Goal: Transaction & Acquisition: Download file/media

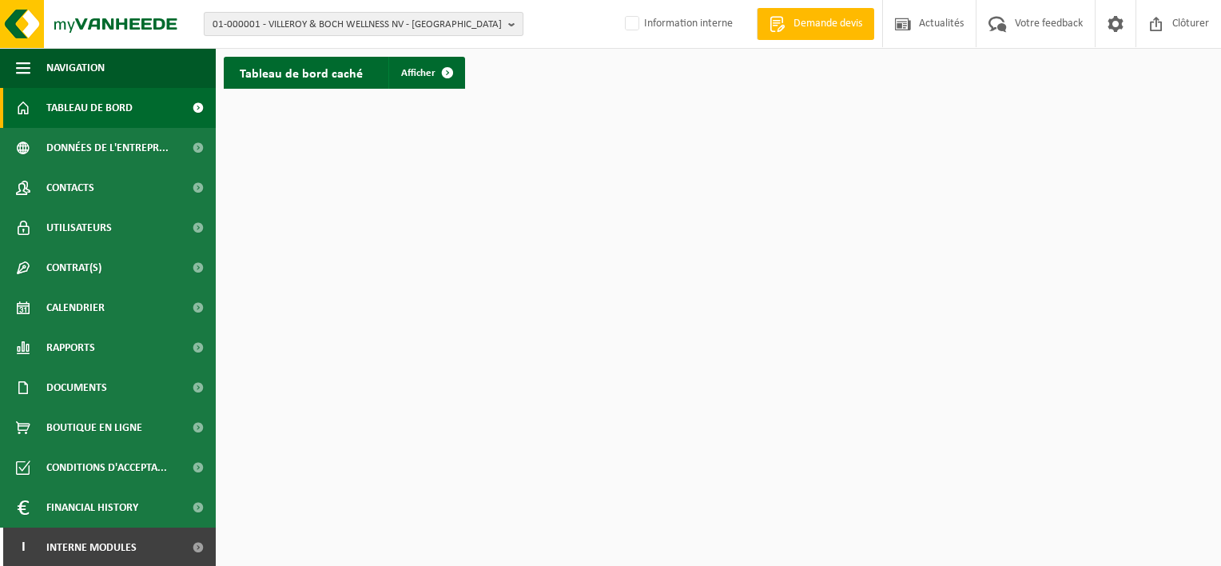
click at [507, 24] on button "01-000001 - VILLEROY & BOCH WELLNESS NV - [GEOGRAPHIC_DATA]" at bounding box center [364, 24] width 320 height 24
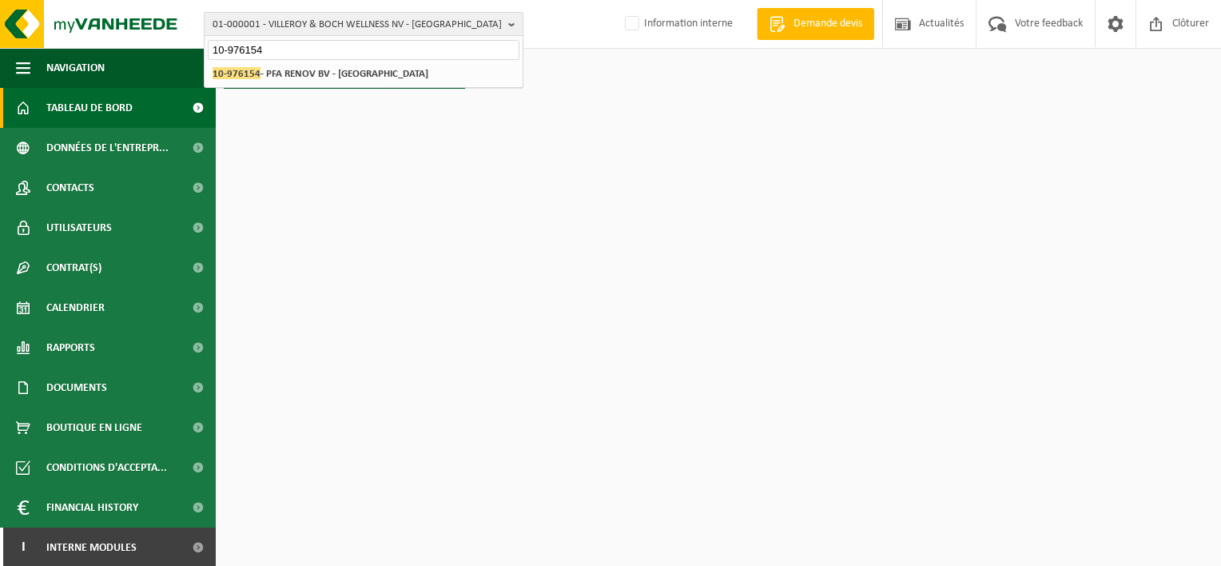
type input "10-976154"
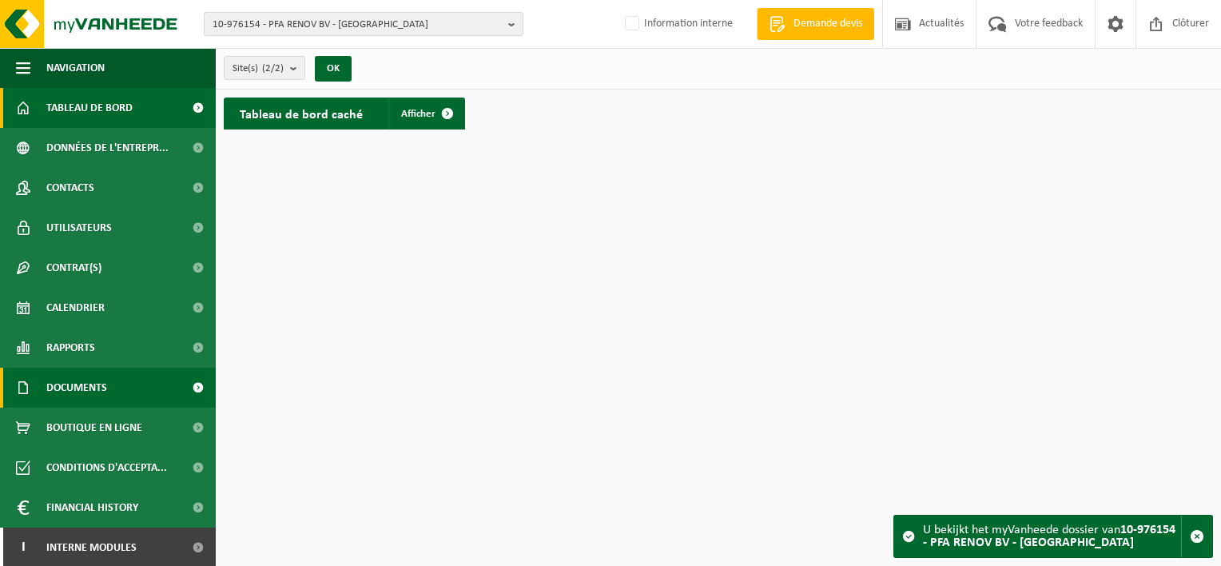
click at [95, 381] on span "Documents" at bounding box center [76, 388] width 61 height 40
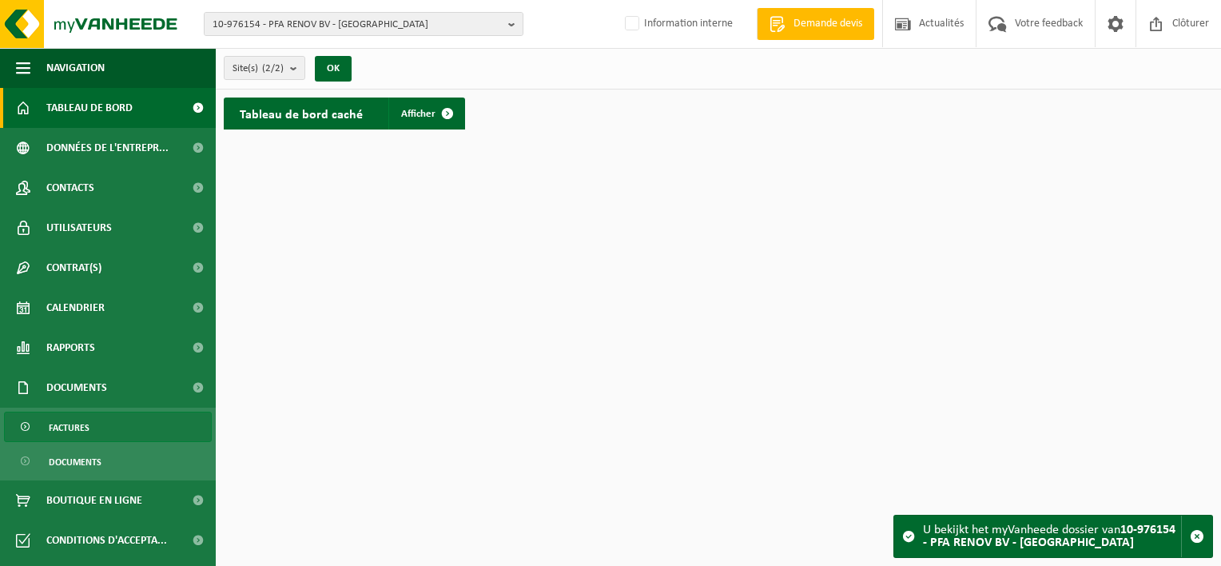
click at [102, 432] on link "Factures" at bounding box center [108, 427] width 208 height 30
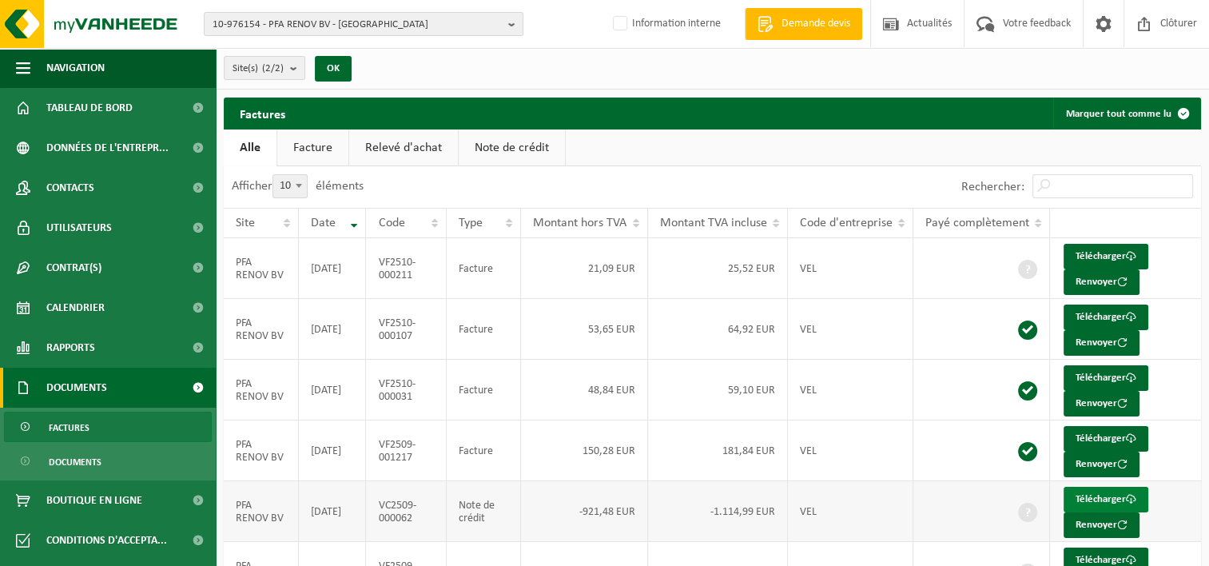
click at [1102, 499] on link "Télécharger" at bounding box center [1106, 500] width 85 height 26
click at [520, 26] on b "button" at bounding box center [515, 24] width 14 height 22
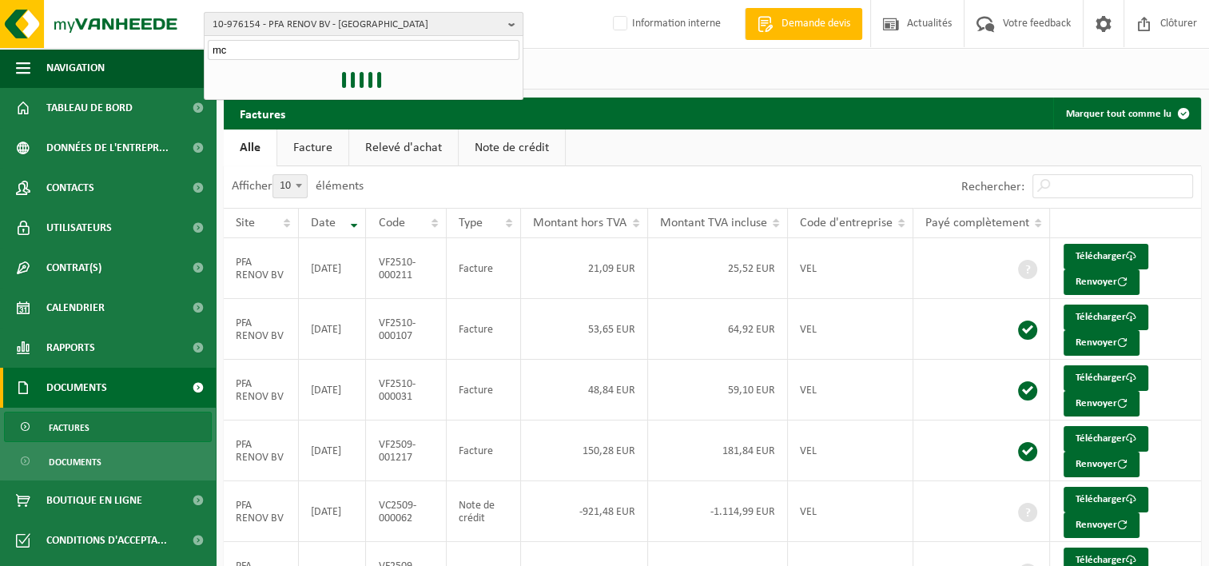
type input "m"
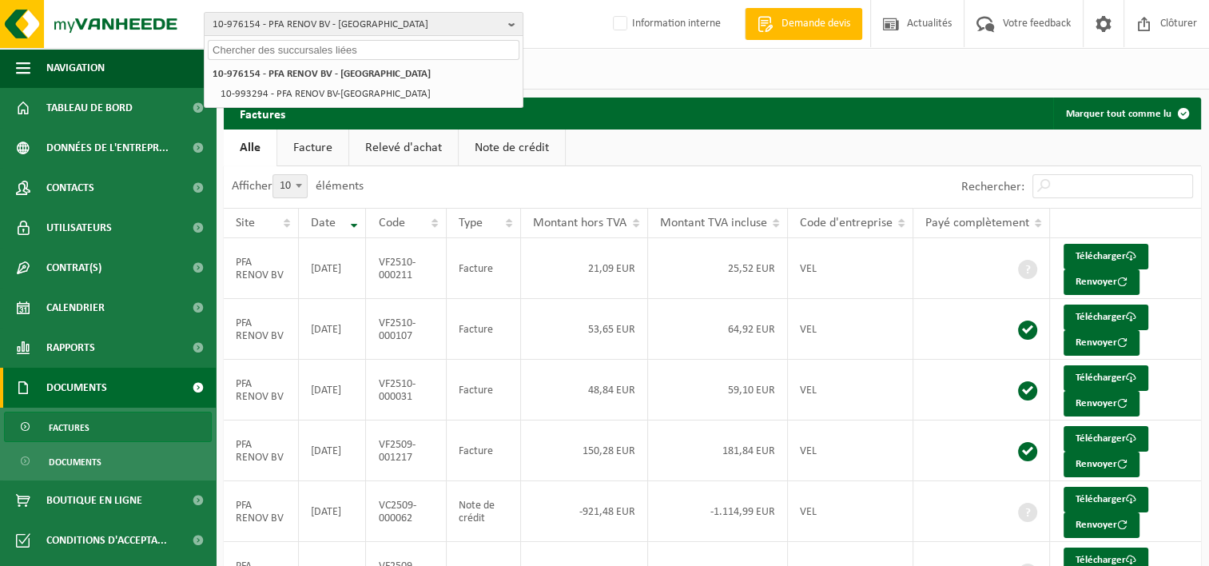
click at [376, 47] on input "text" at bounding box center [364, 50] width 312 height 20
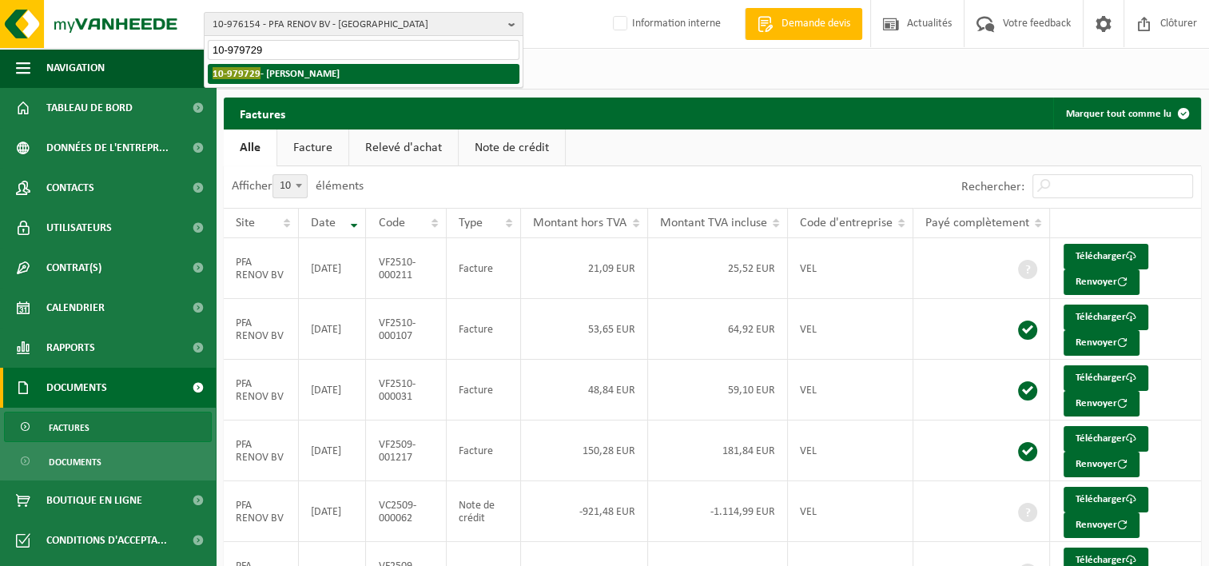
type input "10-979729"
click at [340, 71] on strong "10-979729 - MCLACHLAN HUGH - GENVAL" at bounding box center [276, 73] width 127 height 12
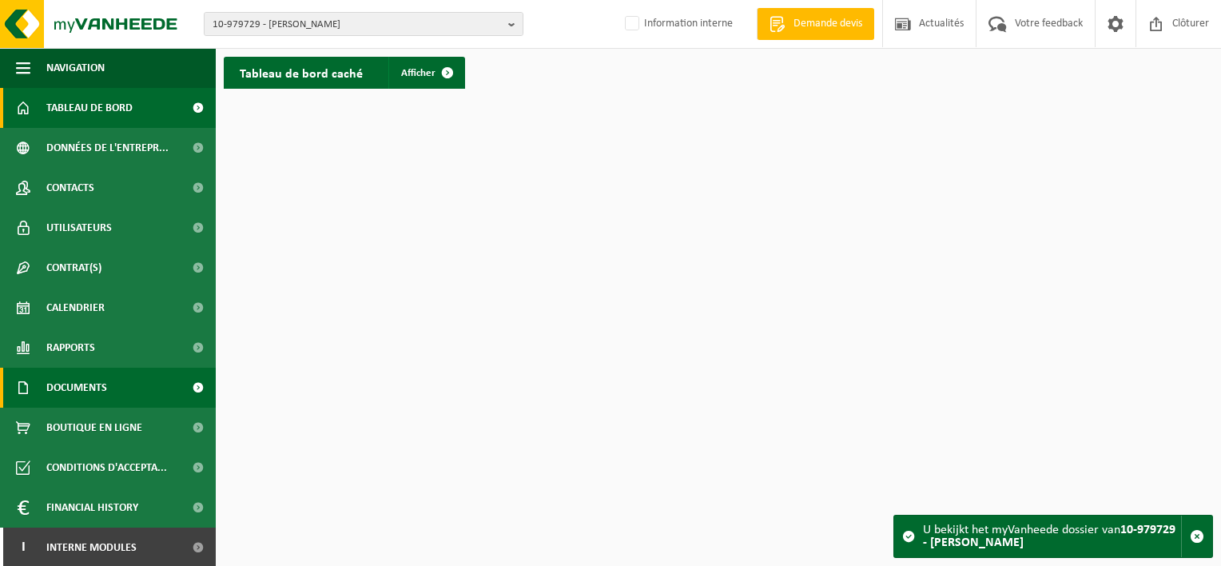
click at [127, 396] on link "Documents" at bounding box center [108, 388] width 216 height 40
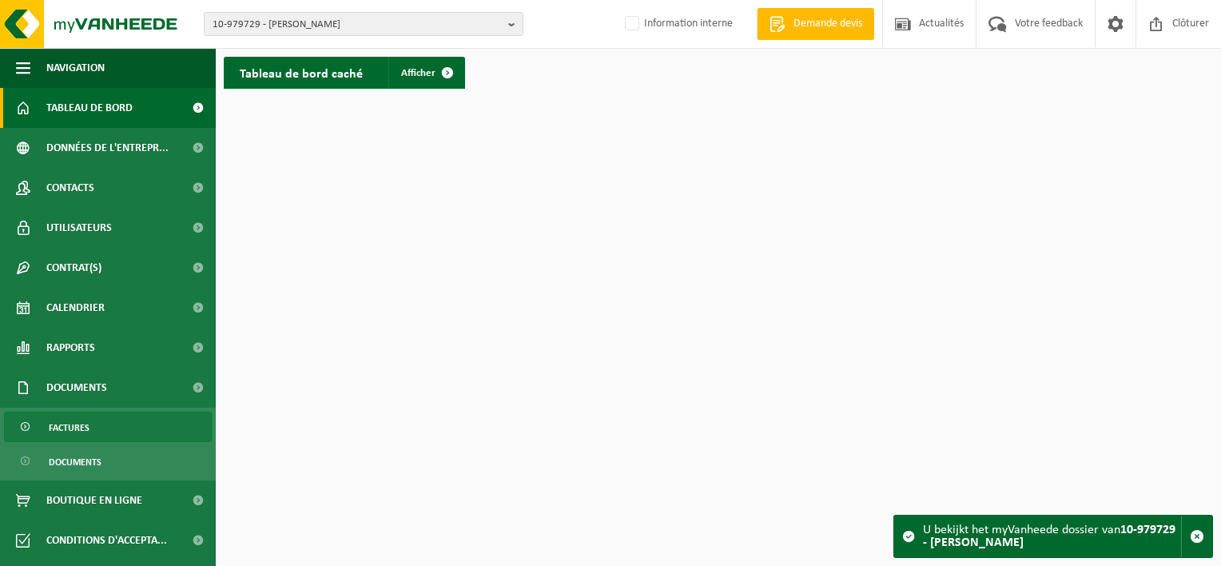
click at [125, 419] on link "Factures" at bounding box center [108, 427] width 208 height 30
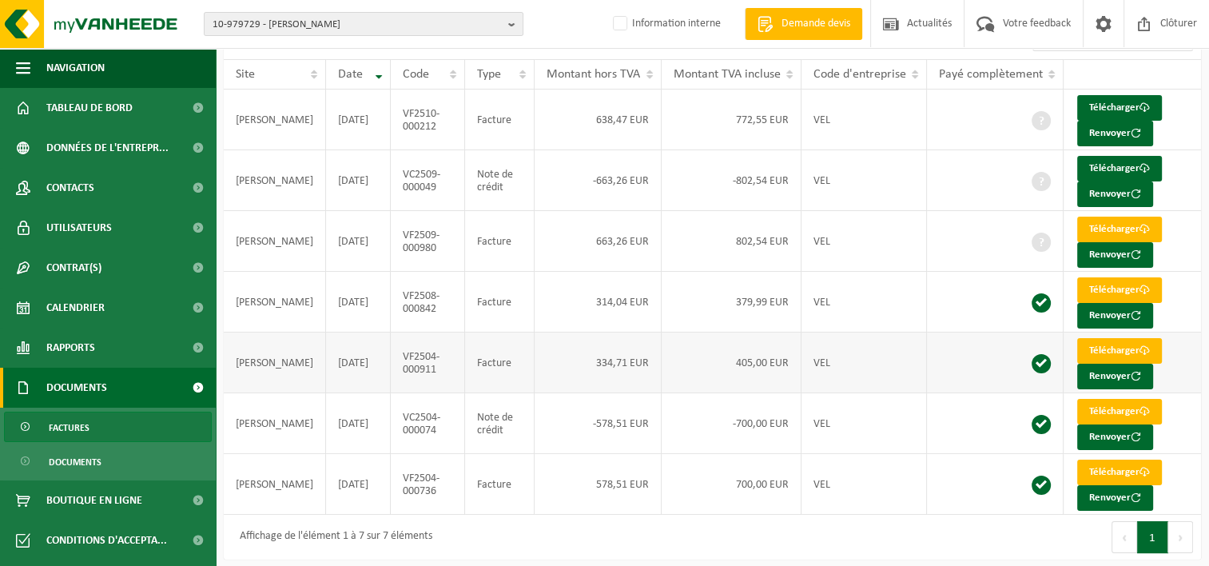
scroll to position [111, 0]
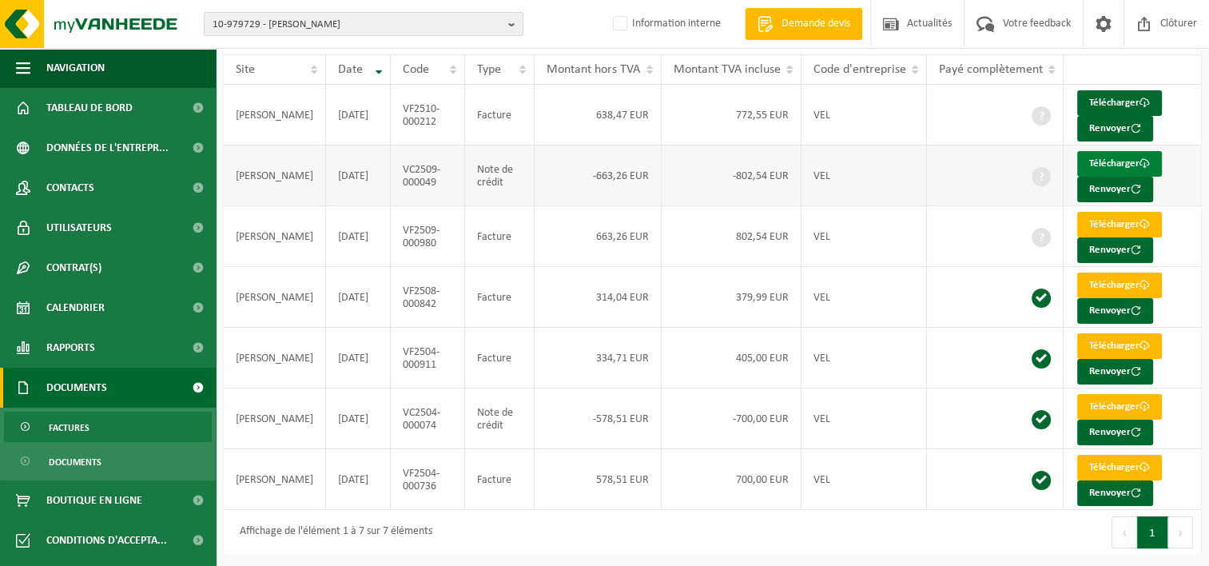
click at [1119, 157] on link "Télécharger" at bounding box center [1119, 164] width 85 height 26
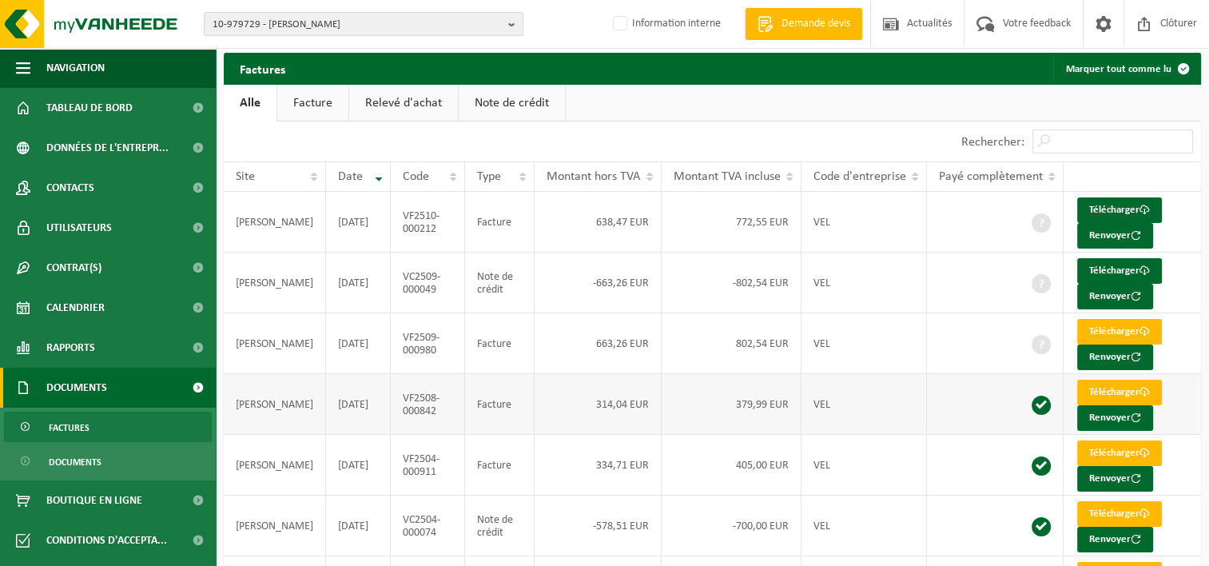
scroll to position [0, 0]
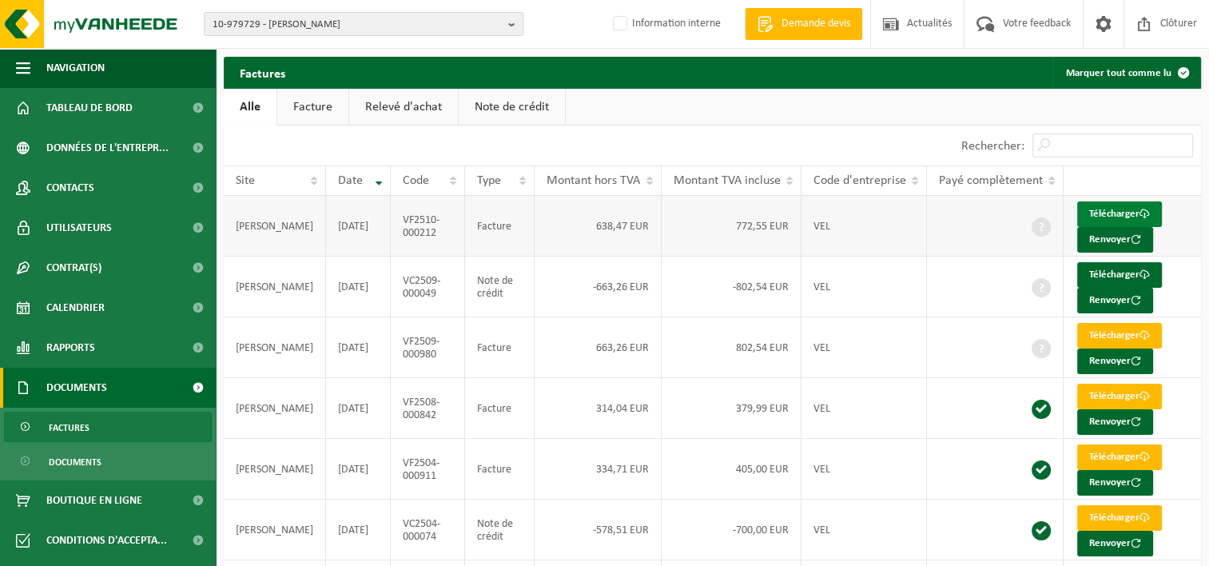
click at [1094, 208] on link "Télécharger" at bounding box center [1119, 214] width 85 height 26
